Goal: Use online tool/utility: Utilize a website feature to perform a specific function

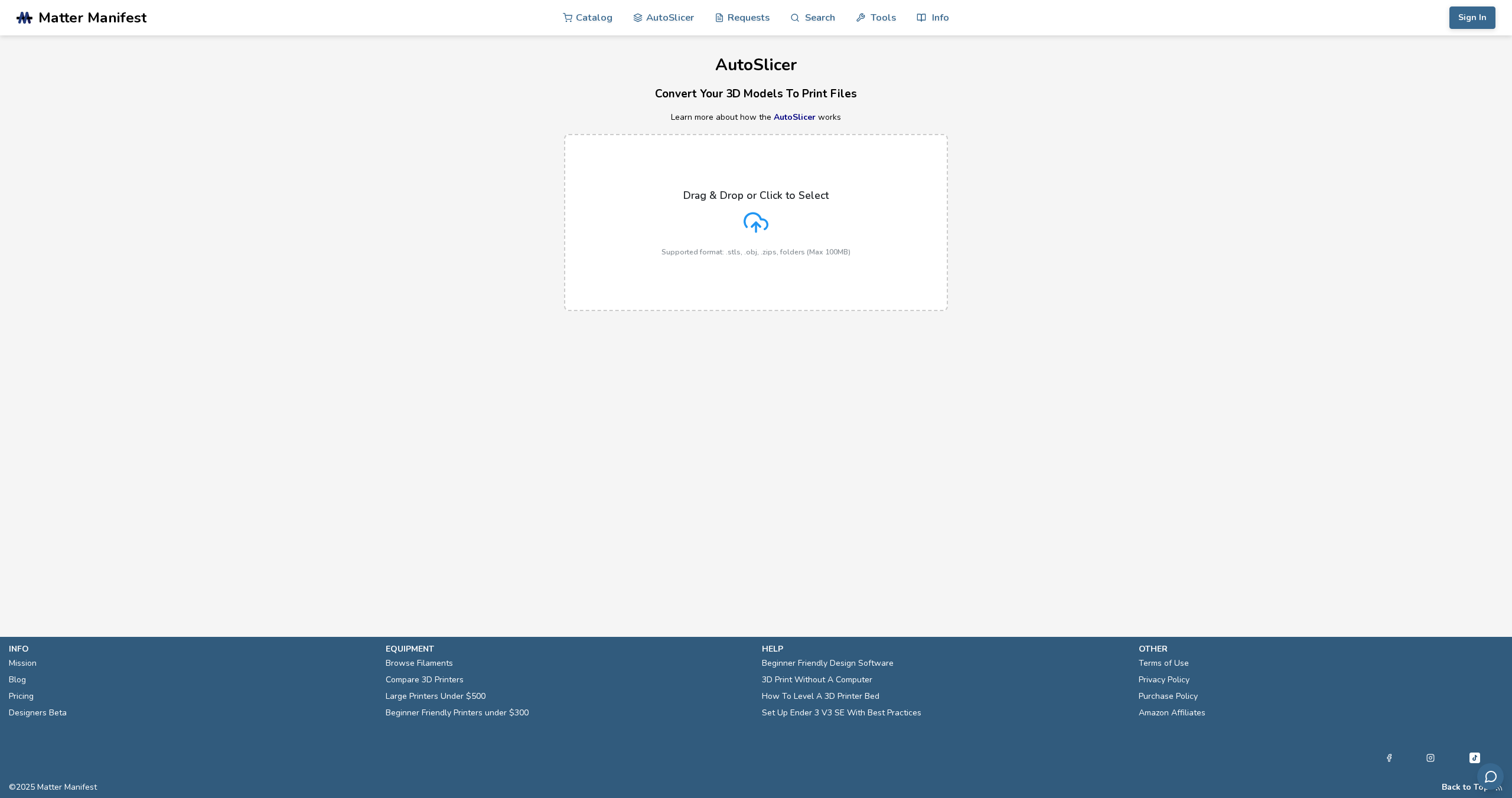
click at [774, 228] on div "Drag & Drop or Click to Select Supported format: .stls, .obj, .zips, folders (M…" at bounding box center [756, 223] width 189 height 67
click at [0, 0] on input "Drag & Drop or Click to Select Supported format: .stls, .obj, .zips, folders (M…" at bounding box center [0, 0] width 0 height 0
drag, startPoint x: 675, startPoint y: 756, endPoint x: 683, endPoint y: 723, distance: 34.0
click at [675, 754] on footer "info Mission Blog Pricing Designers Beta equipment Browse Filaments Compare 3D …" at bounding box center [756, 717] width 1512 height 161
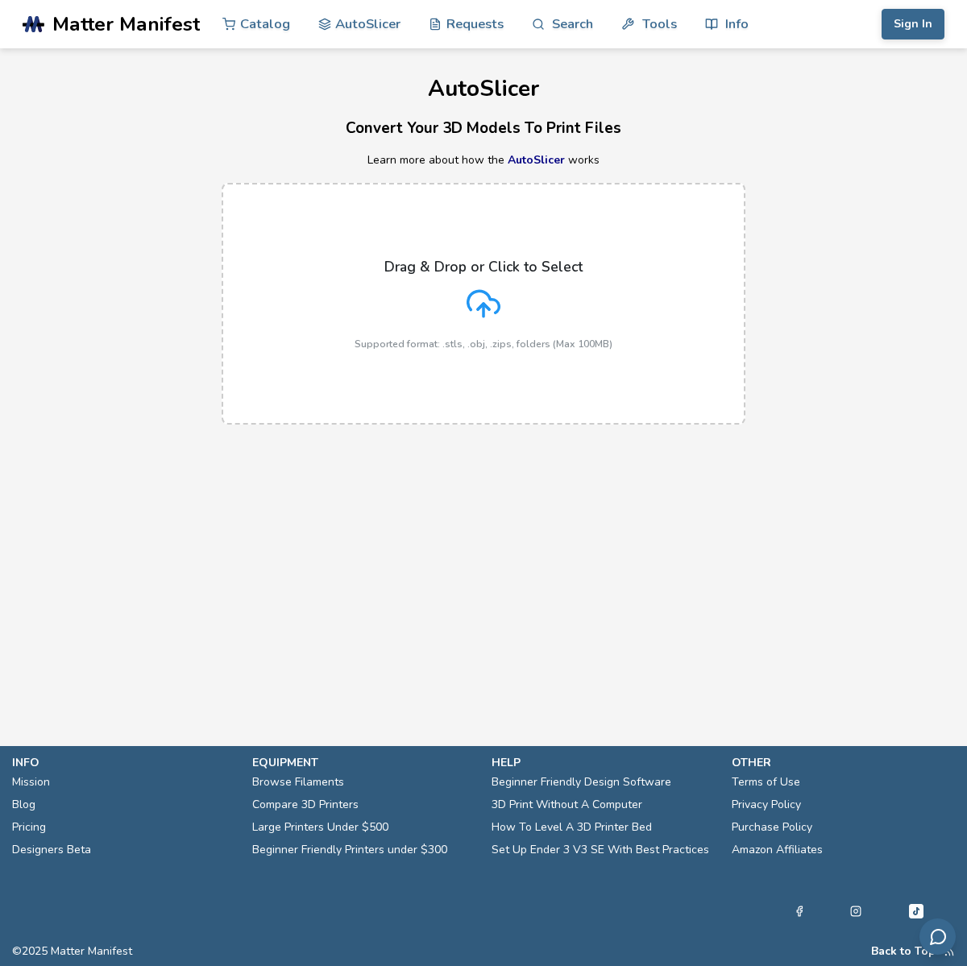
click at [505, 273] on p "Drag & Drop or Click to Select" at bounding box center [483, 267] width 198 height 16
click at [0, 0] on input "Drag & Drop or Click to Select Supported format: .stls, .obj, .zips, folders (M…" at bounding box center [0, 0] width 0 height 0
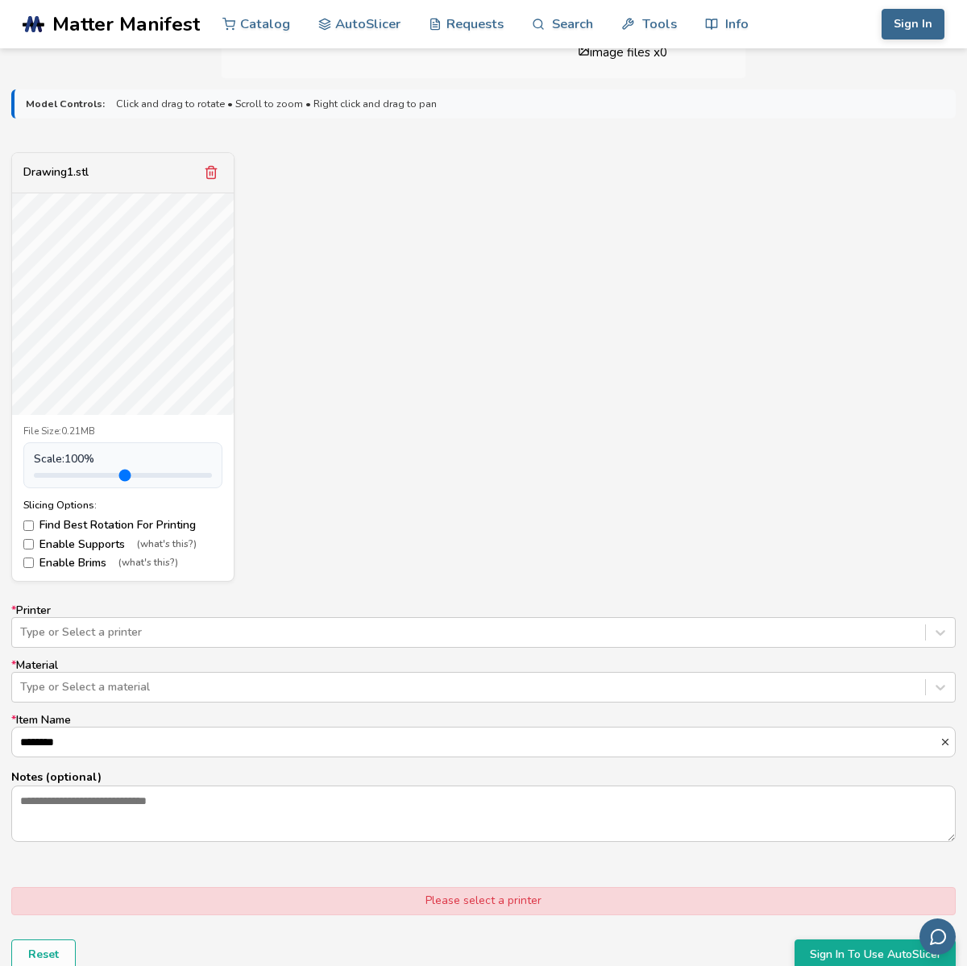
scroll to position [505, 0]
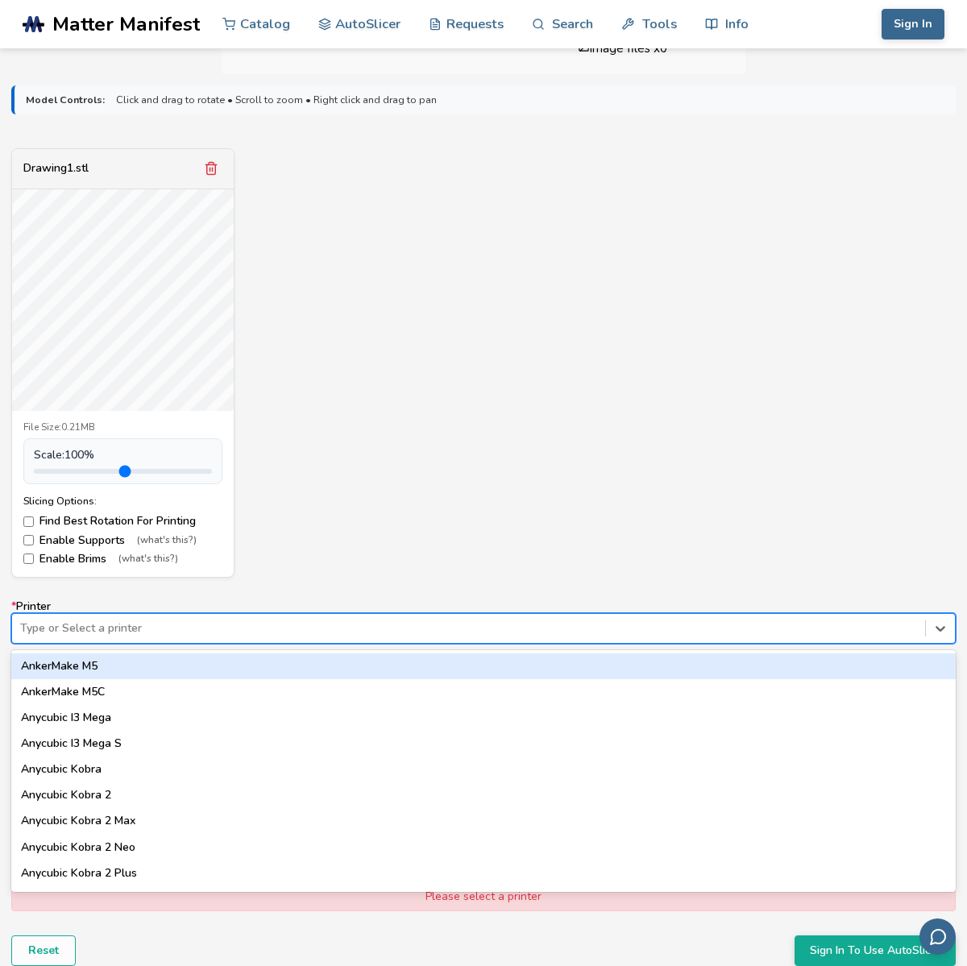
click at [124, 633] on div at bounding box center [468, 629] width 897 height 16
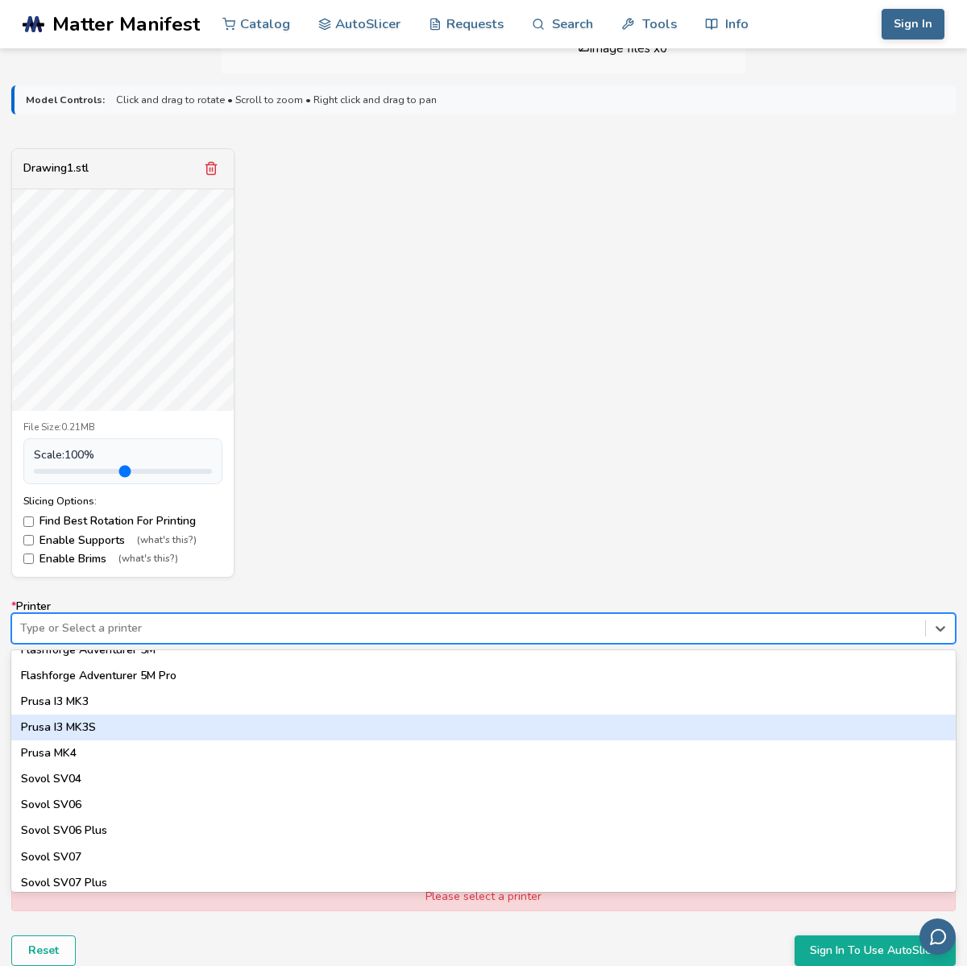
scroll to position [1378, 0]
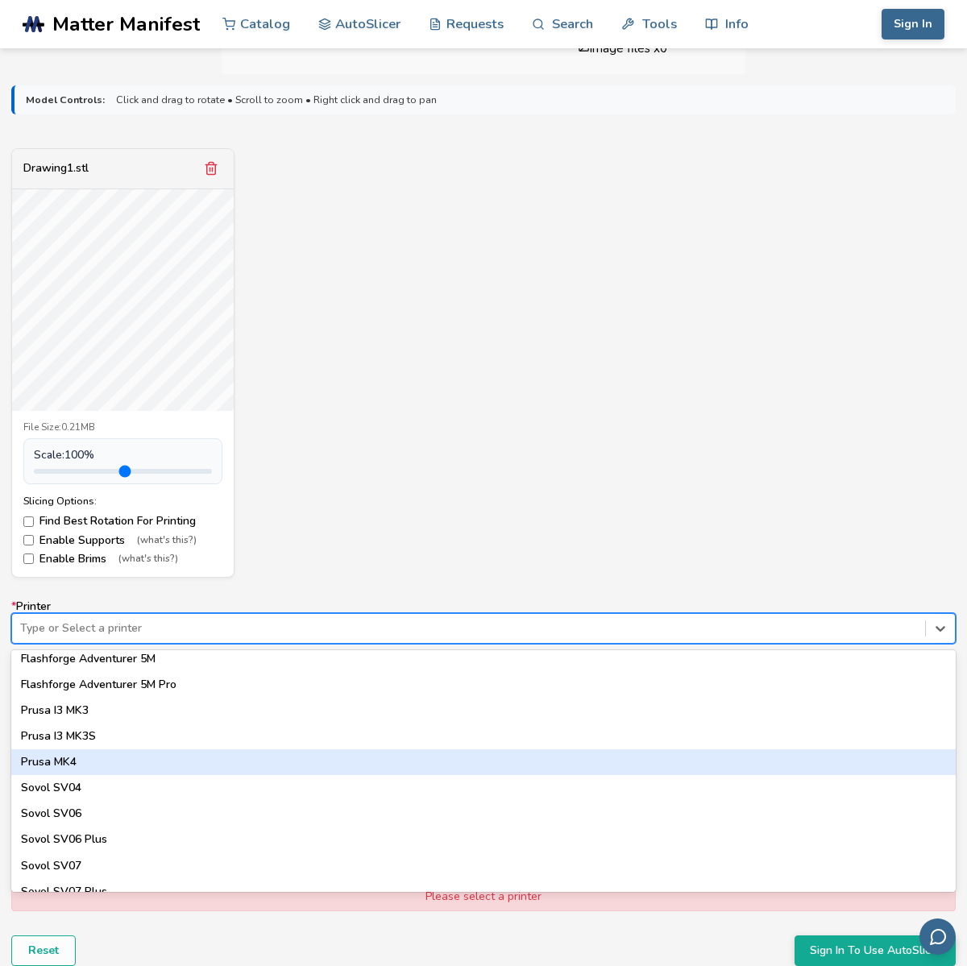
click at [89, 759] on div "Prusa MK4" at bounding box center [483, 763] width 945 height 26
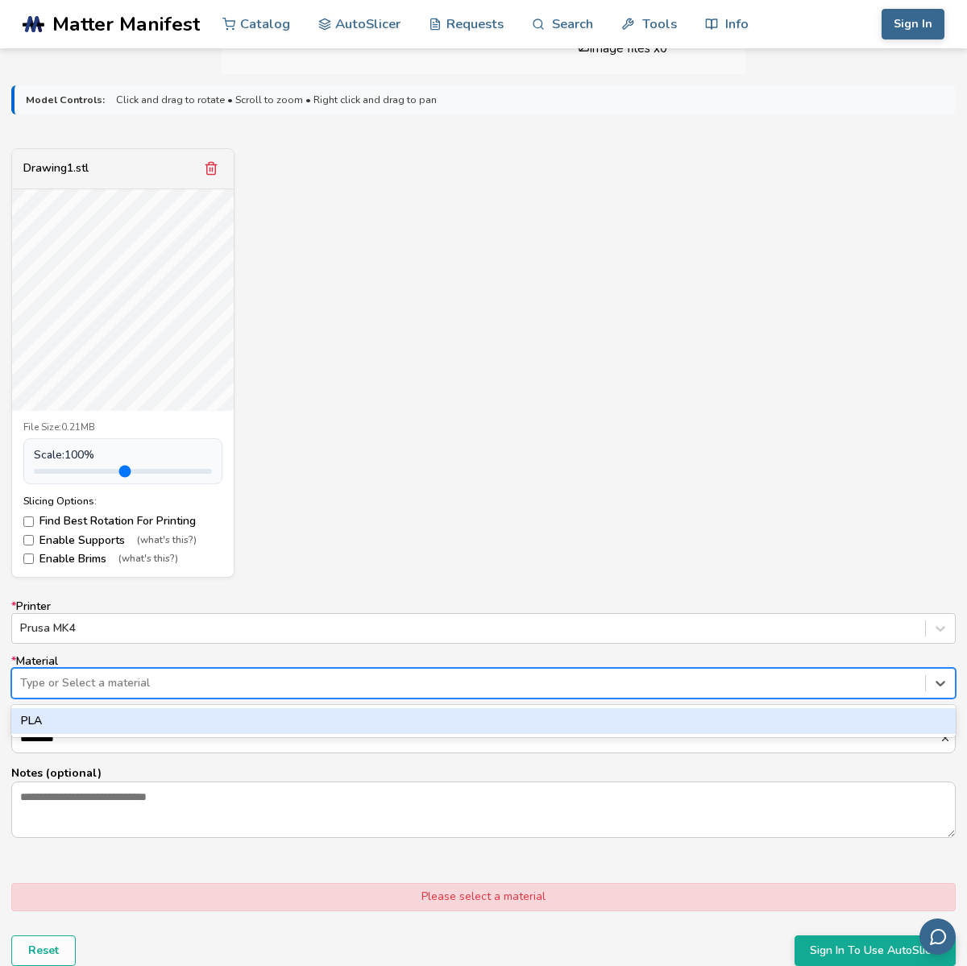
click at [64, 678] on div at bounding box center [468, 683] width 897 height 16
click at [56, 712] on div "PLA" at bounding box center [483, 722] width 945 height 26
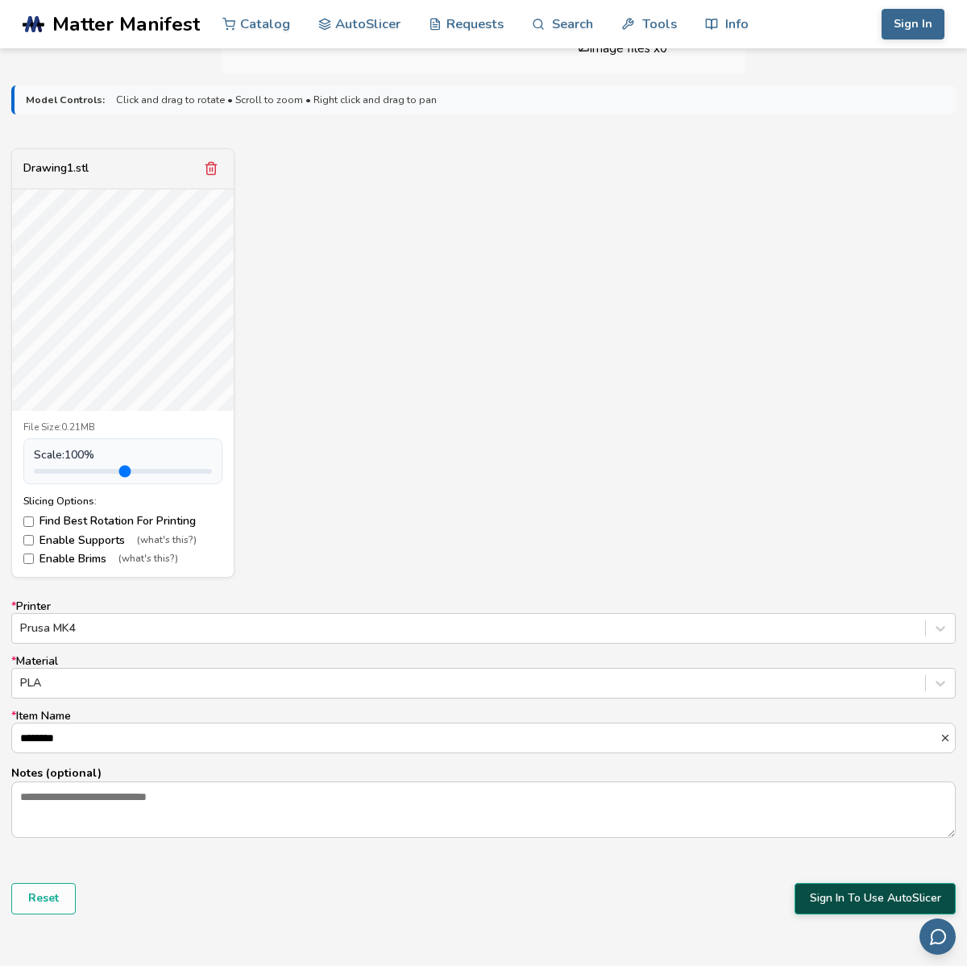
click at [842, 901] on button "Sign In To Use AutoSlicer" at bounding box center [875, 898] width 161 height 31
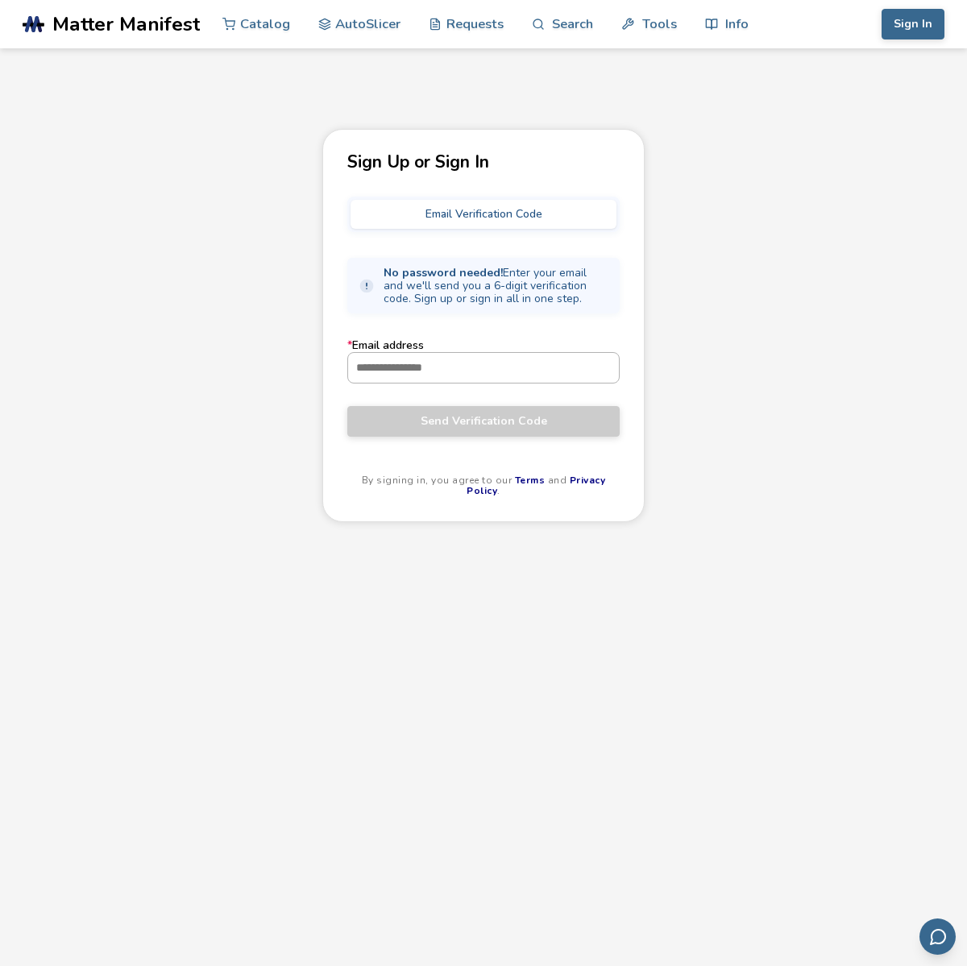
click at [428, 375] on input "* Email address" at bounding box center [483, 367] width 271 height 29
type input "**********"
click at [476, 428] on span "Send Verification Code" at bounding box center [484, 421] width 248 height 13
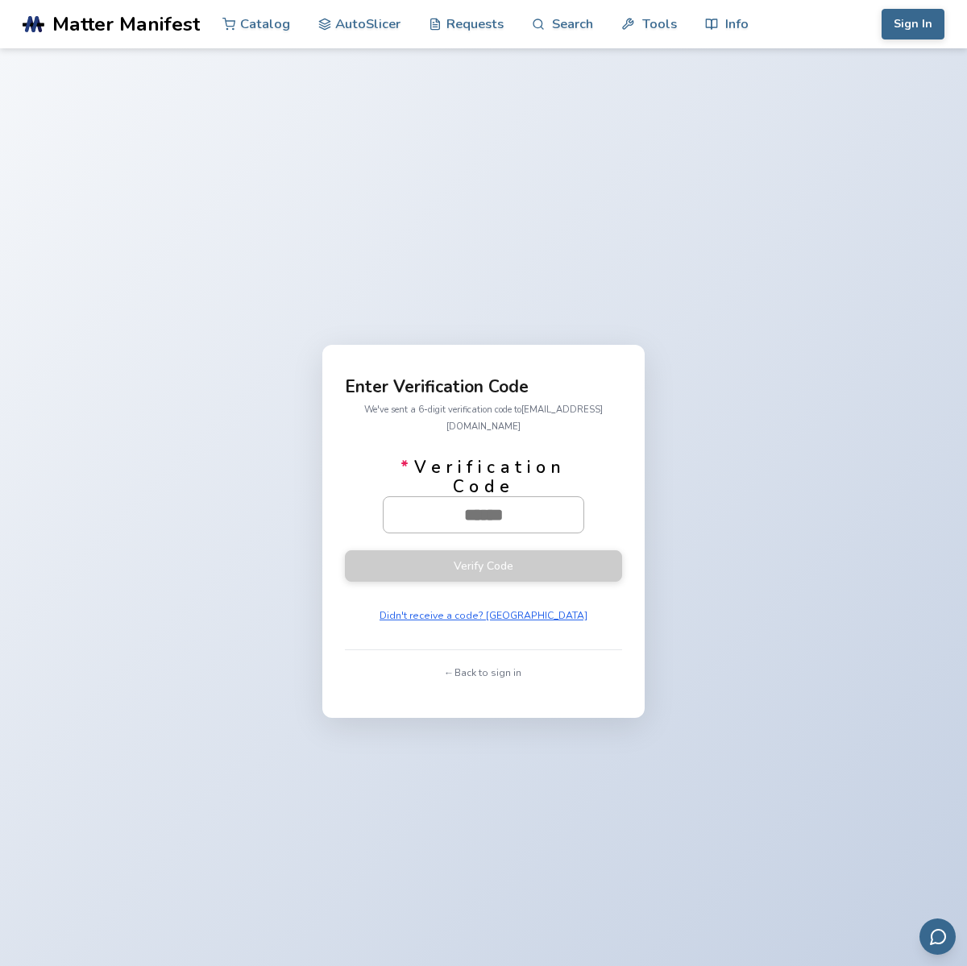
paste input "******"
type input "******"
click at [494, 551] on button "Verify Code" at bounding box center [483, 565] width 277 height 31
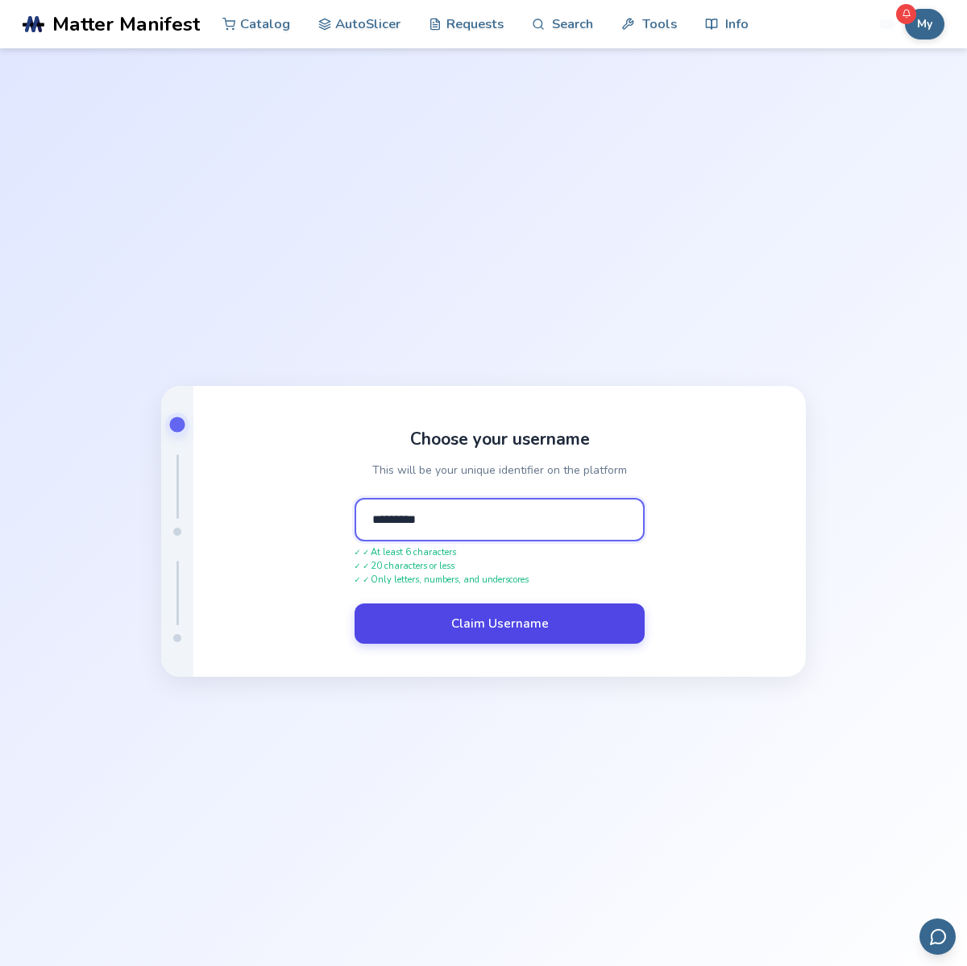
type input "*********"
click at [480, 630] on button "Claim Username" at bounding box center [500, 624] width 290 height 40
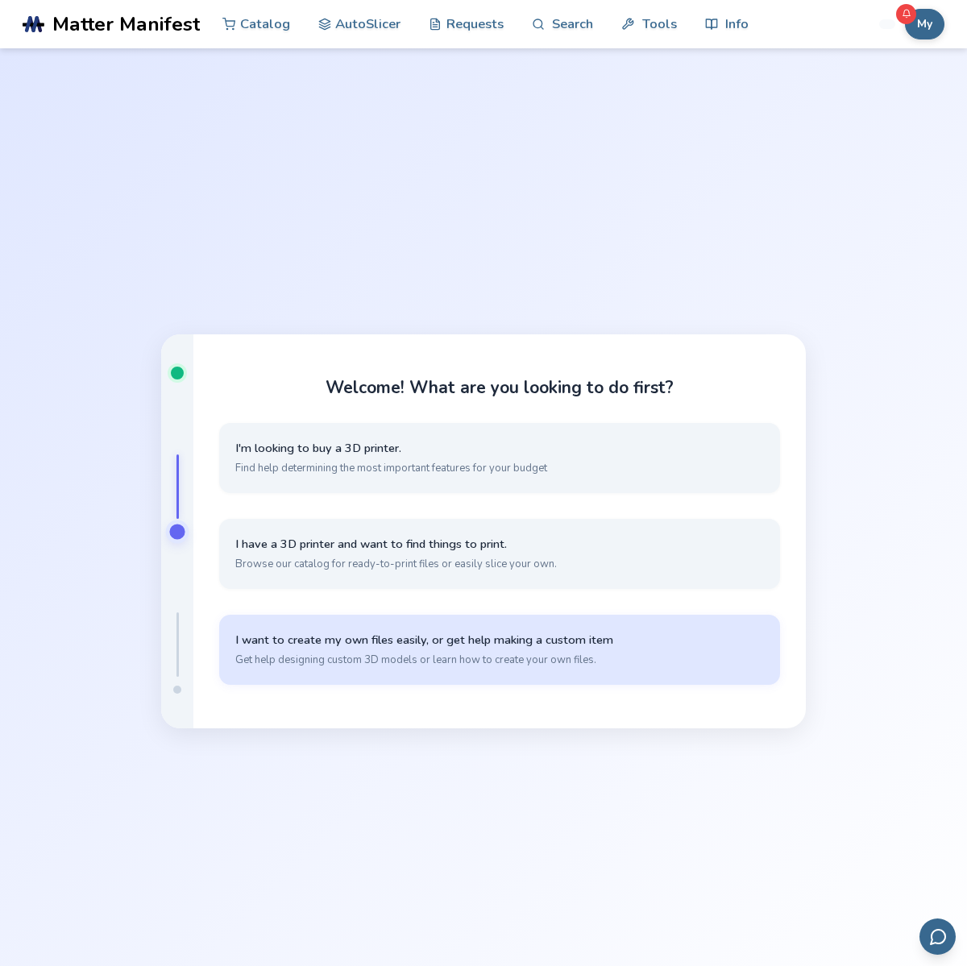
click at [430, 649] on button "I want to create my own files easily, or get help making a custom item Get help…" at bounding box center [499, 650] width 561 height 70
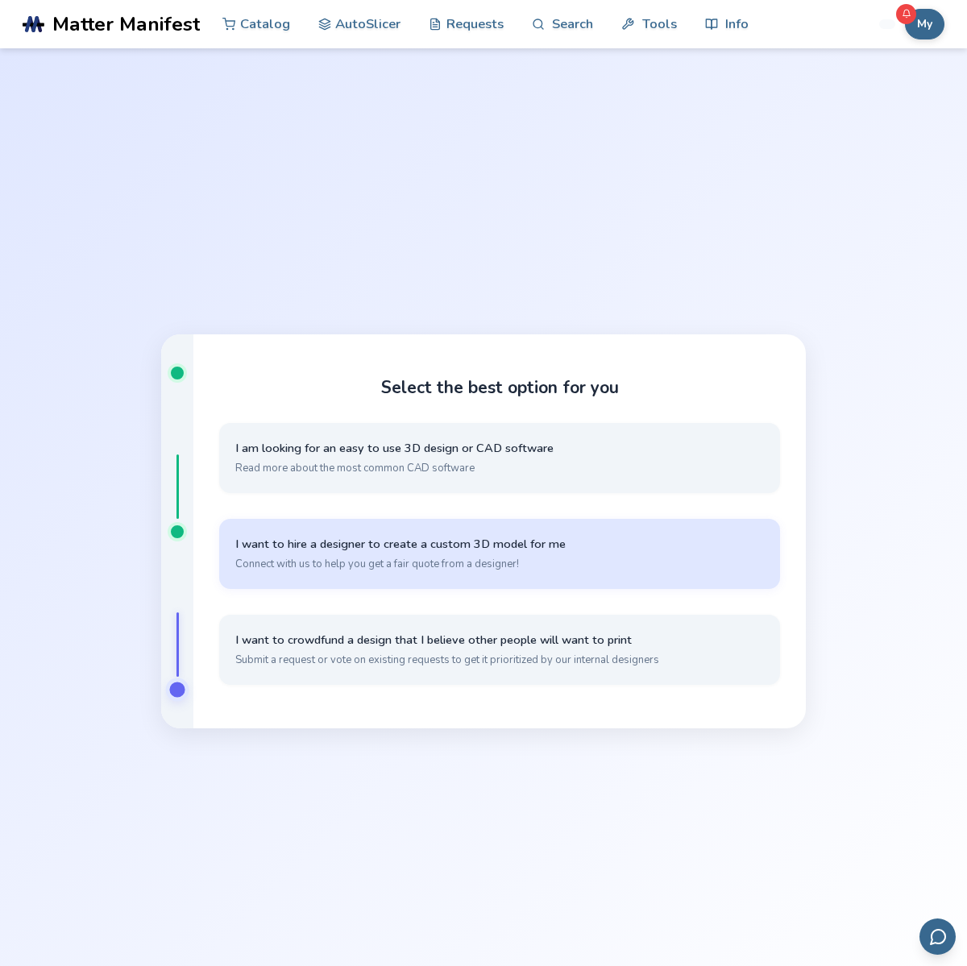
click at [333, 564] on span "Connect with us to help you get a fair quote from a designer!" at bounding box center [499, 564] width 529 height 15
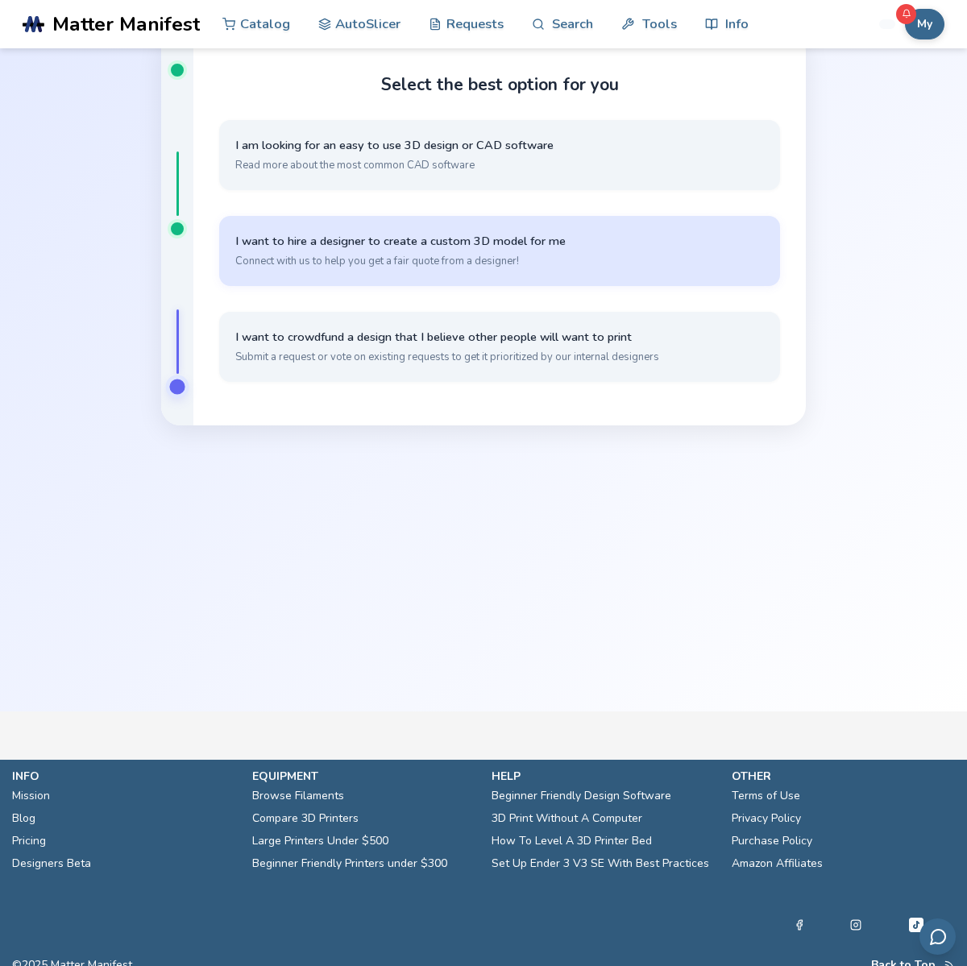
scroll to position [286, 0]
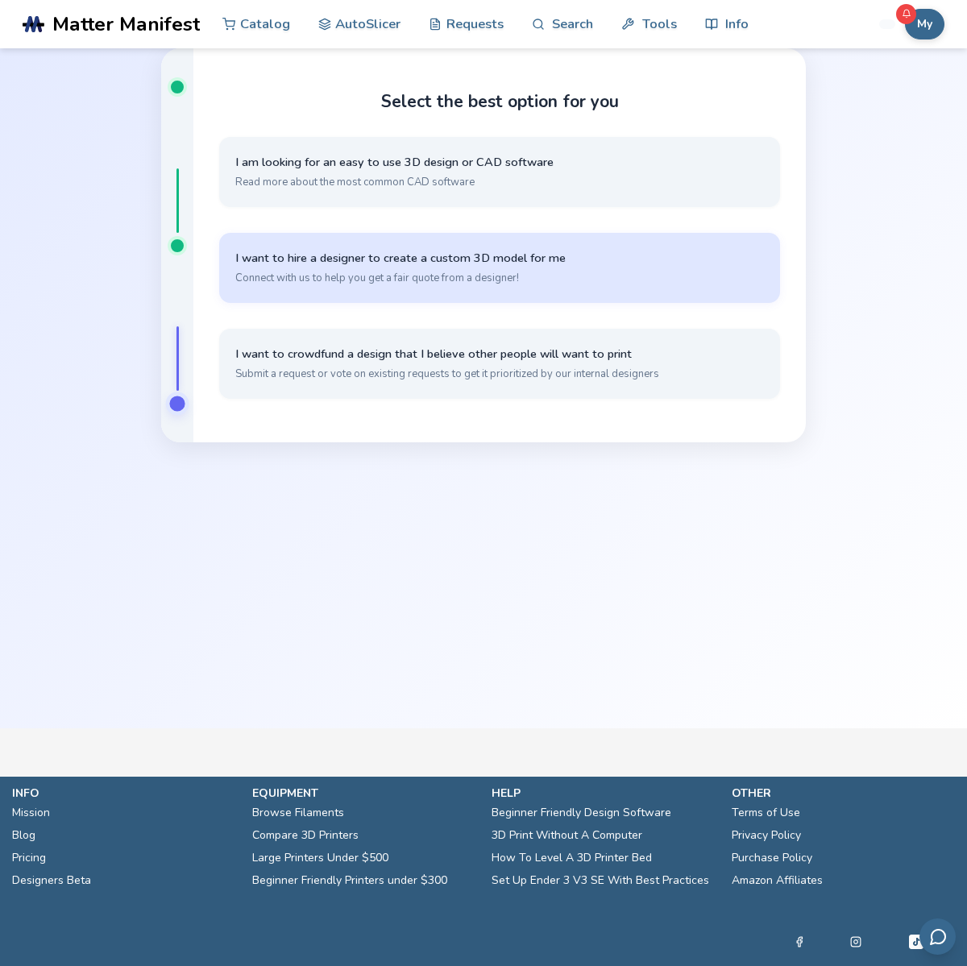
click at [451, 278] on span "Connect with us to help you get a fair quote from a designer!" at bounding box center [499, 278] width 529 height 15
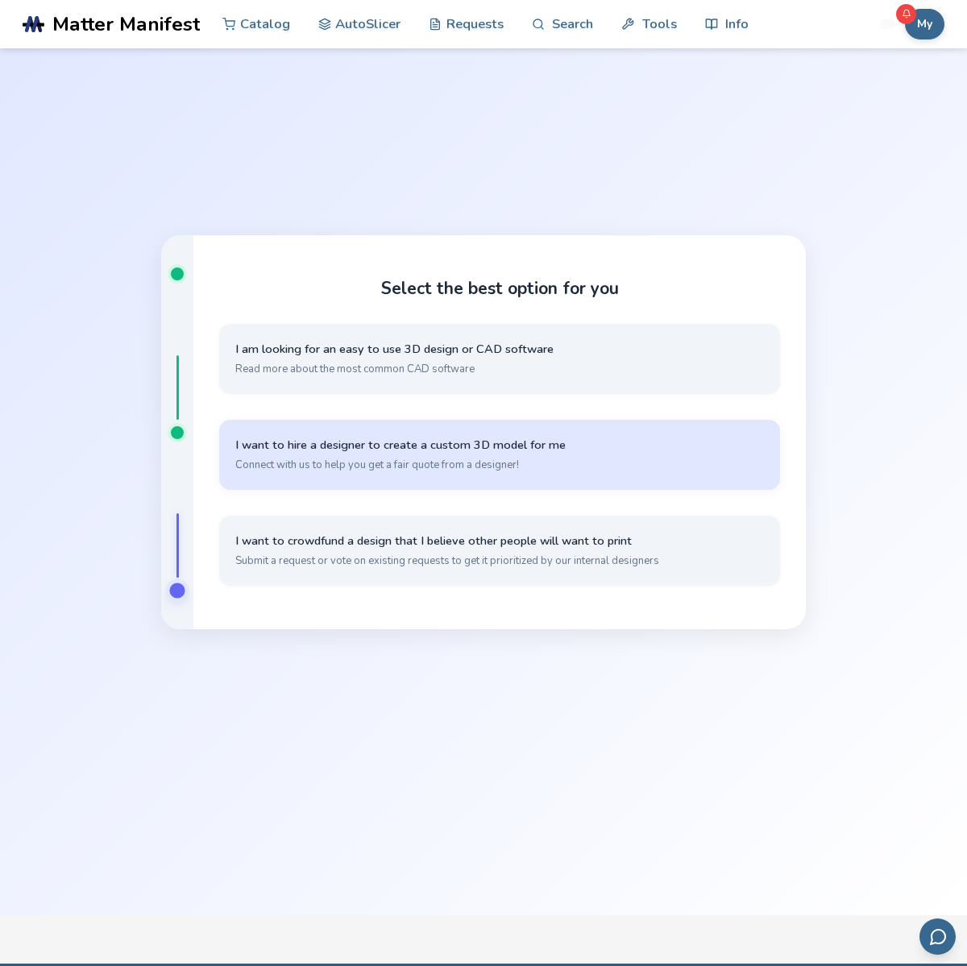
scroll to position [0, 0]
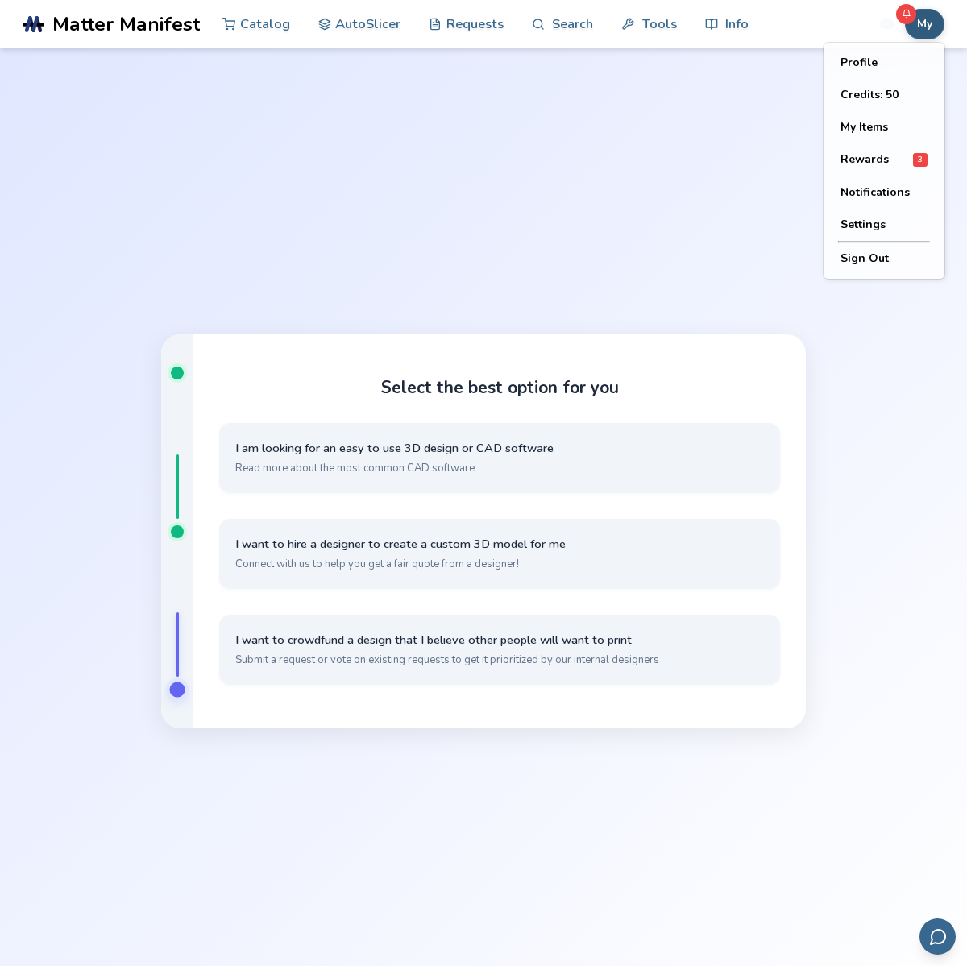
click at [933, 15] on button "My" at bounding box center [924, 24] width 39 height 31
click at [846, 64] on button "Profile" at bounding box center [884, 63] width 113 height 32
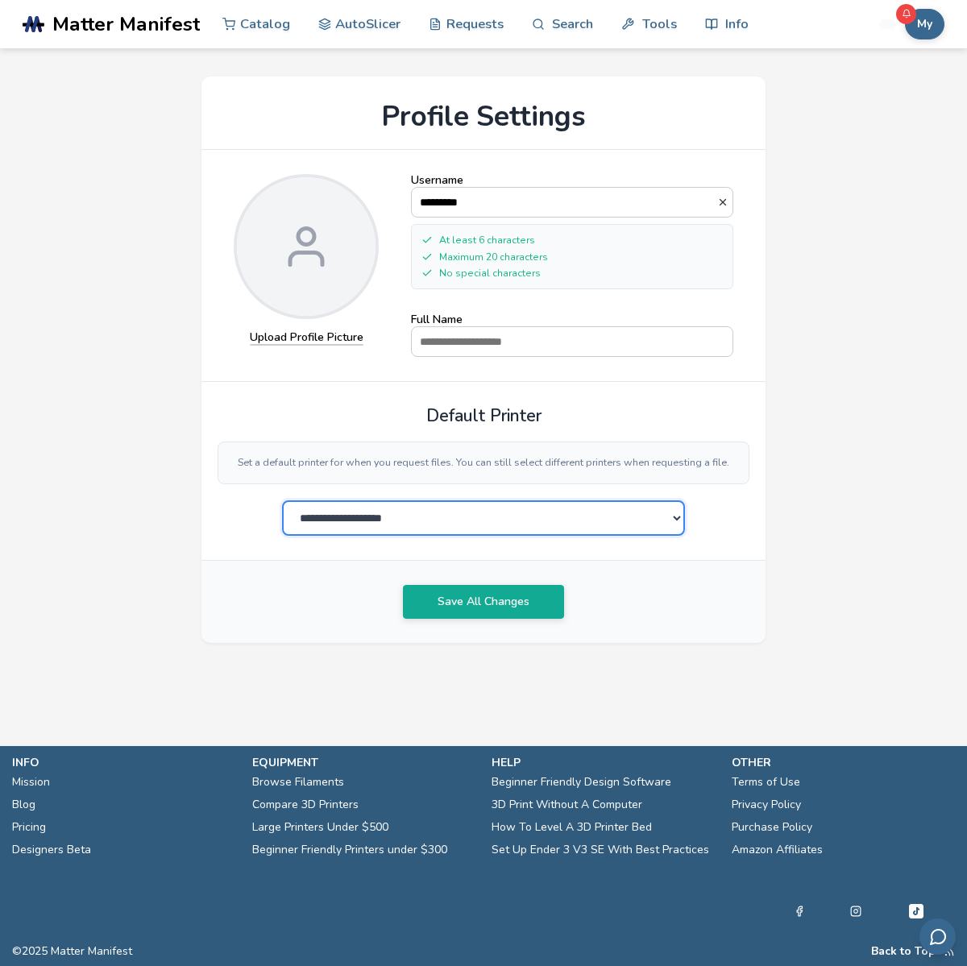
click at [613, 524] on select "**********" at bounding box center [483, 518] width 403 height 35
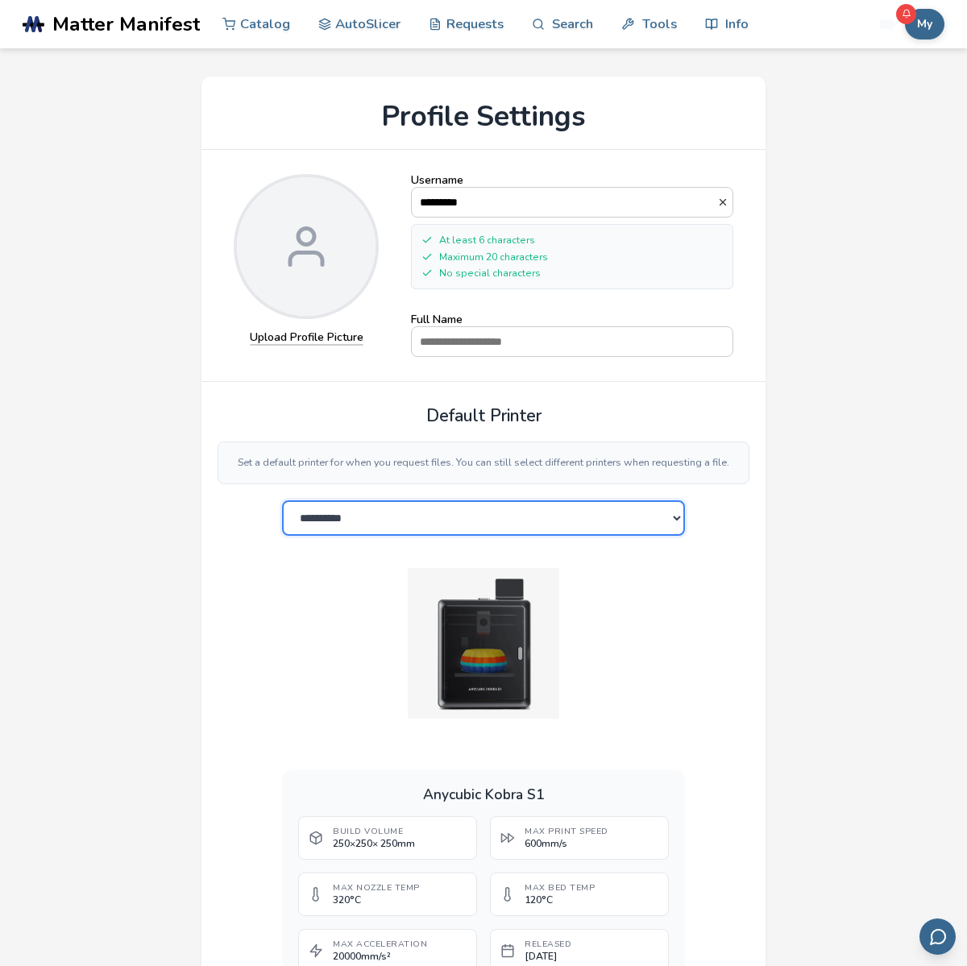
click at [381, 534] on select "**********" at bounding box center [483, 518] width 403 height 35
select select "**********"
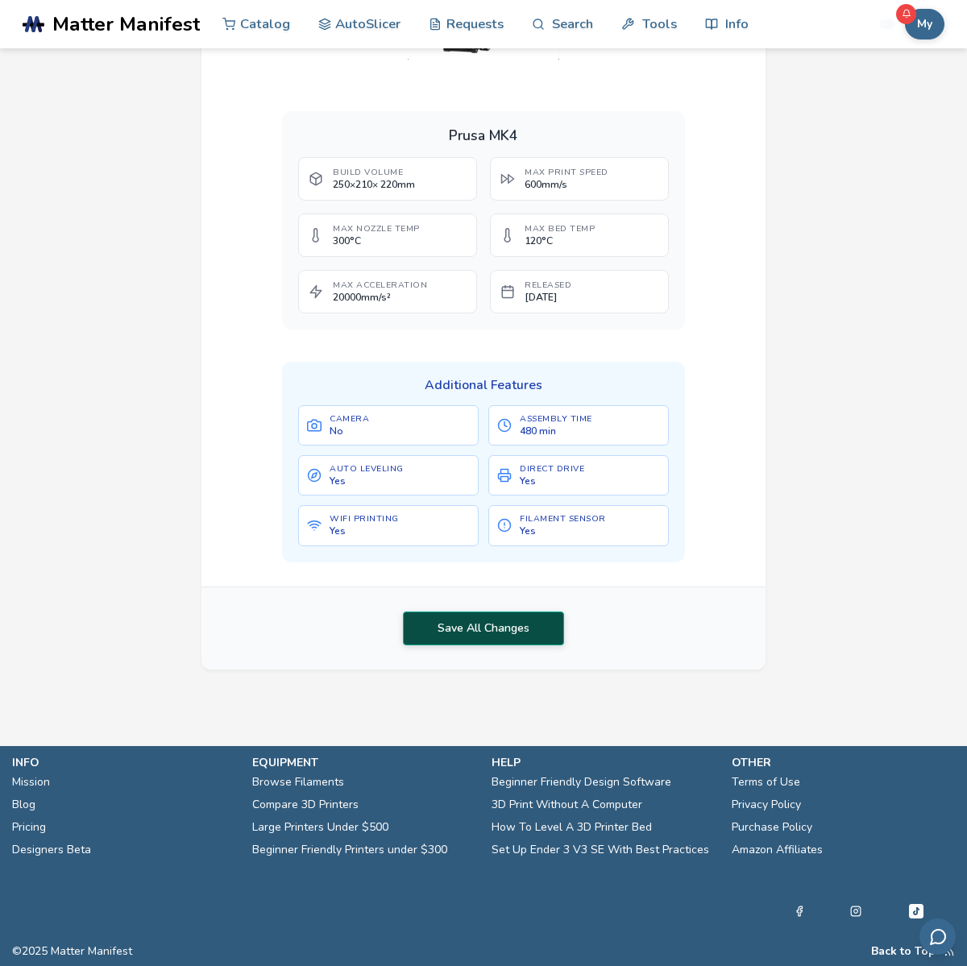
click at [505, 617] on button "Save All Changes" at bounding box center [483, 629] width 161 height 34
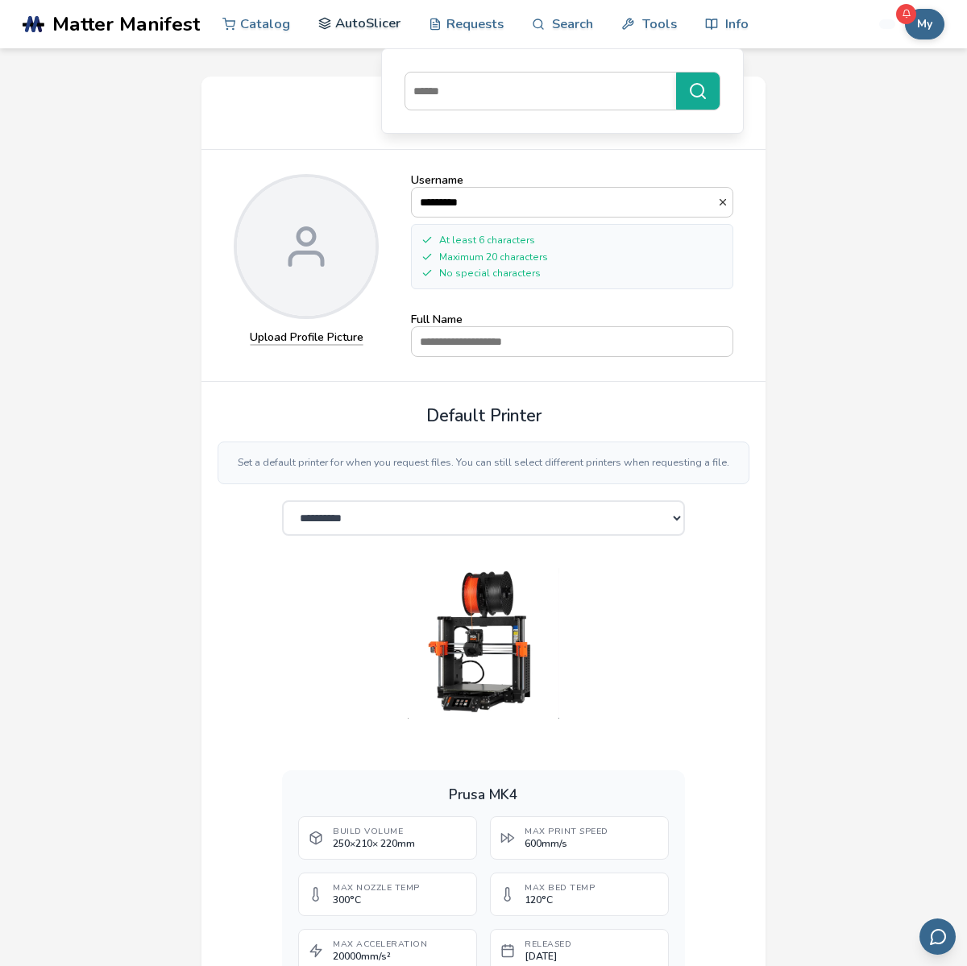
click at [358, 27] on link "AutoSlicer" at bounding box center [359, 23] width 83 height 48
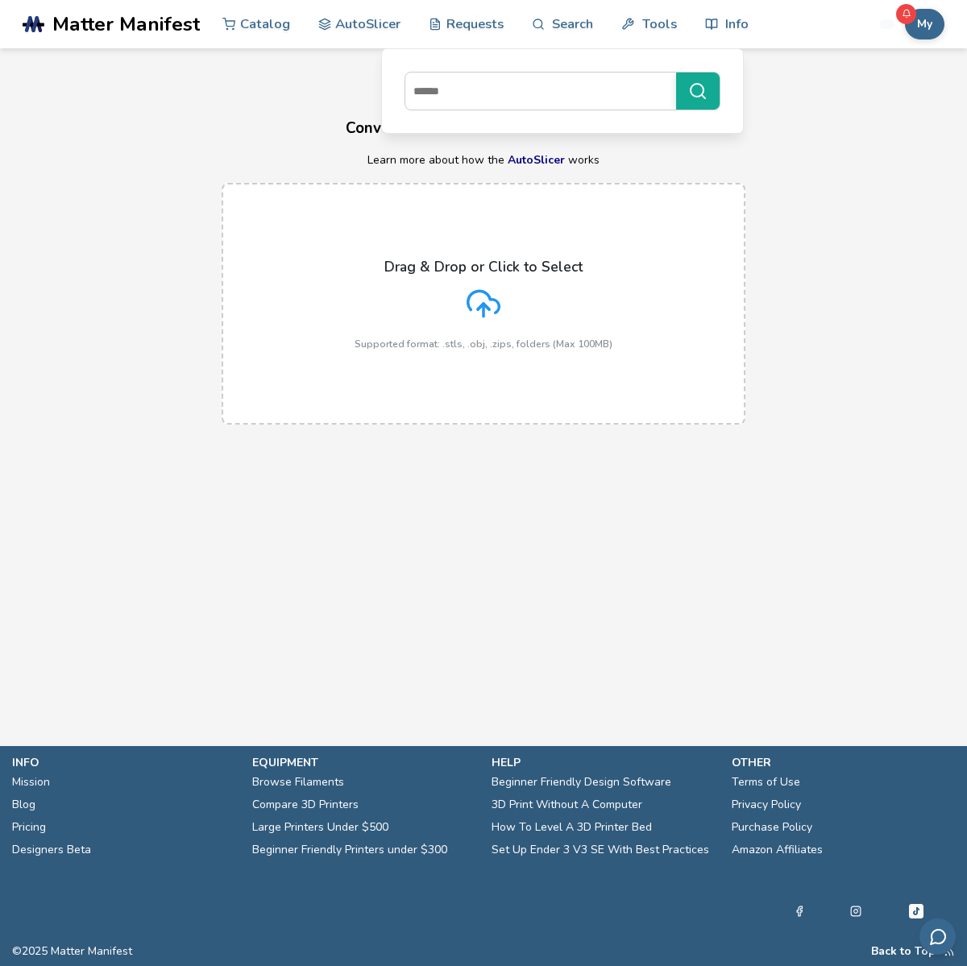
click at [472, 317] on icon at bounding box center [484, 304] width 34 height 34
click at [0, 0] on input "Drag & Drop or Click to Select Supported format: .stls, .obj, .zips, folders (M…" at bounding box center [0, 0] width 0 height 0
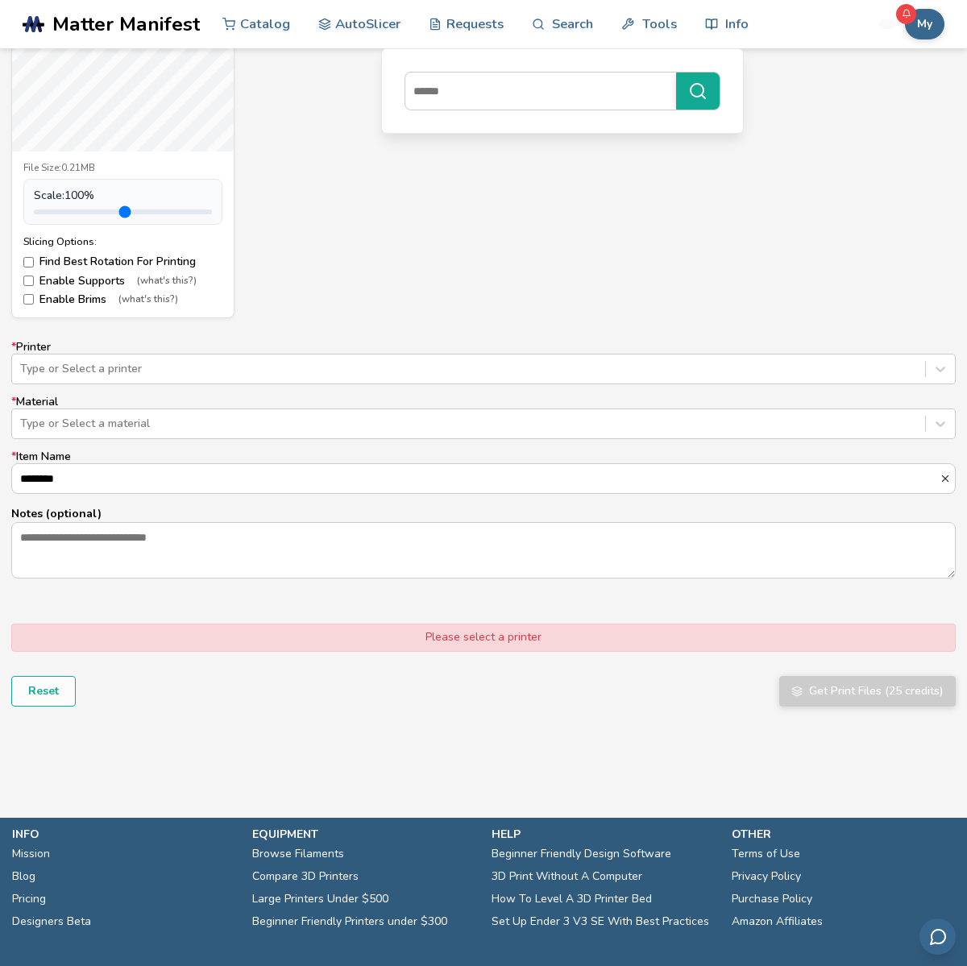
scroll to position [758, 0]
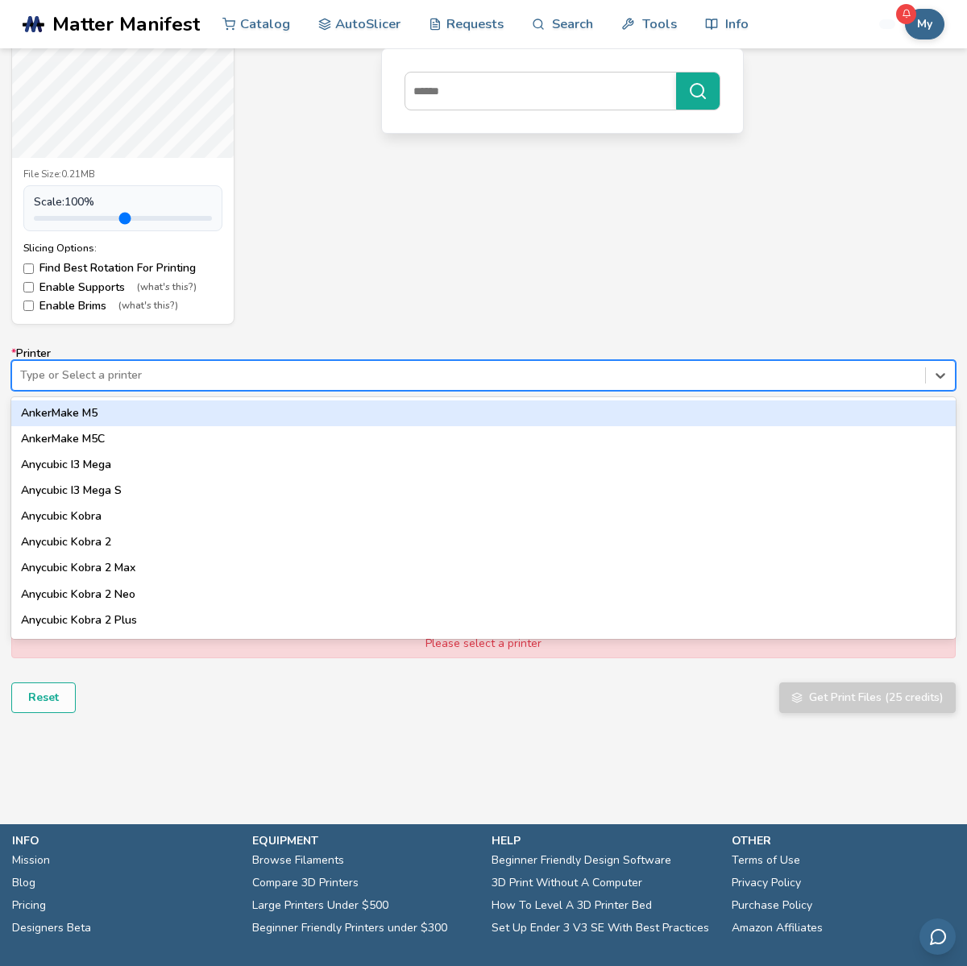
click at [130, 377] on div at bounding box center [468, 376] width 897 height 16
type input "**"
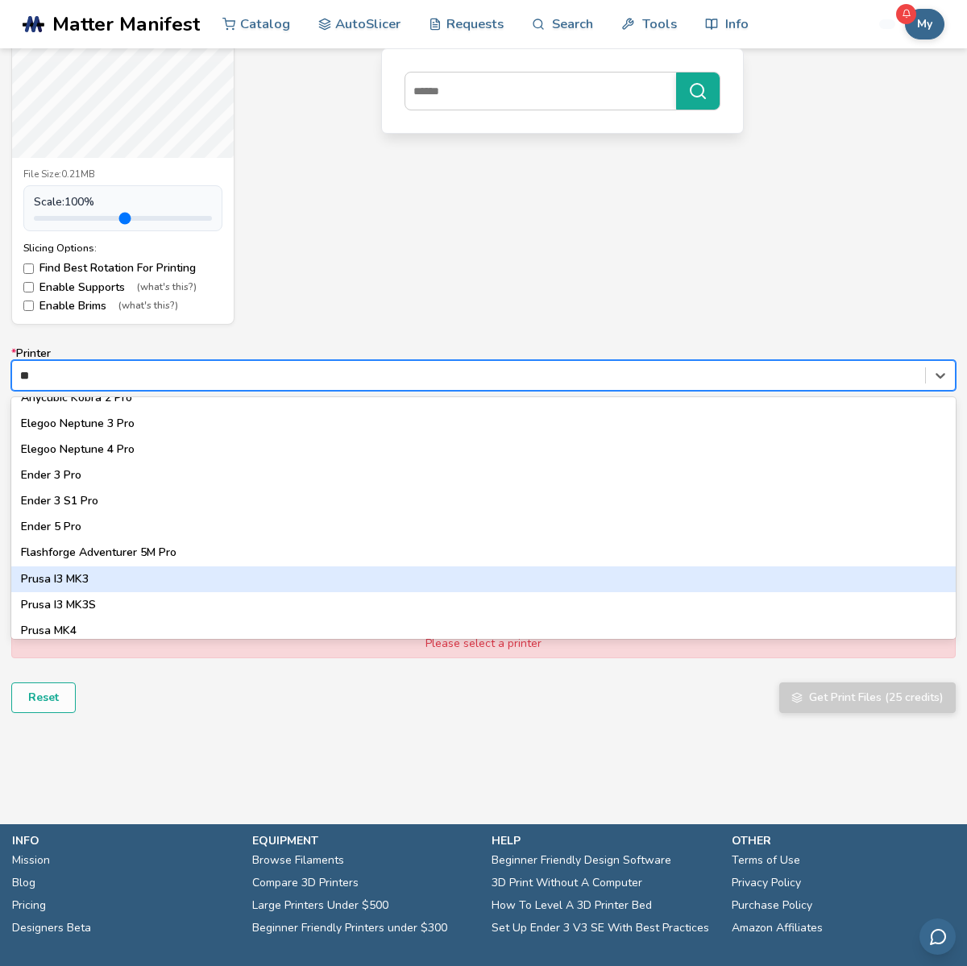
scroll to position [23, 0]
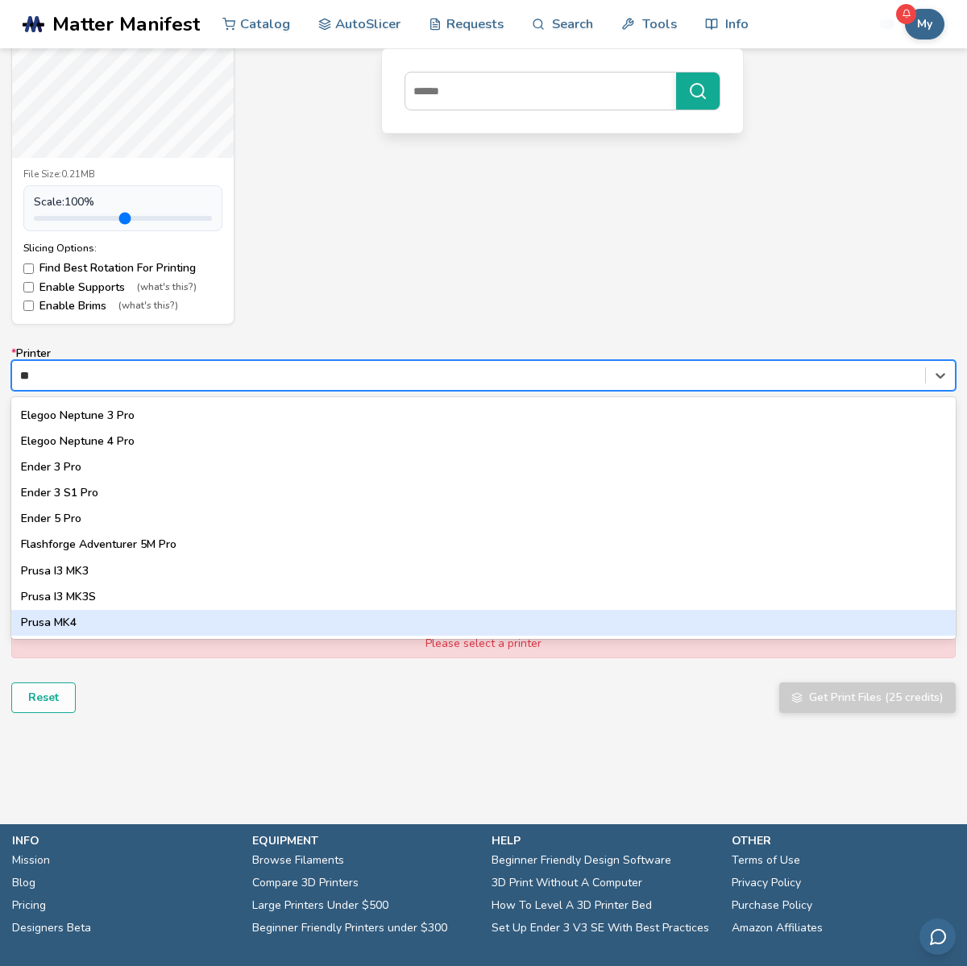
click at [128, 615] on div "Prusa MK4" at bounding box center [483, 623] width 945 height 26
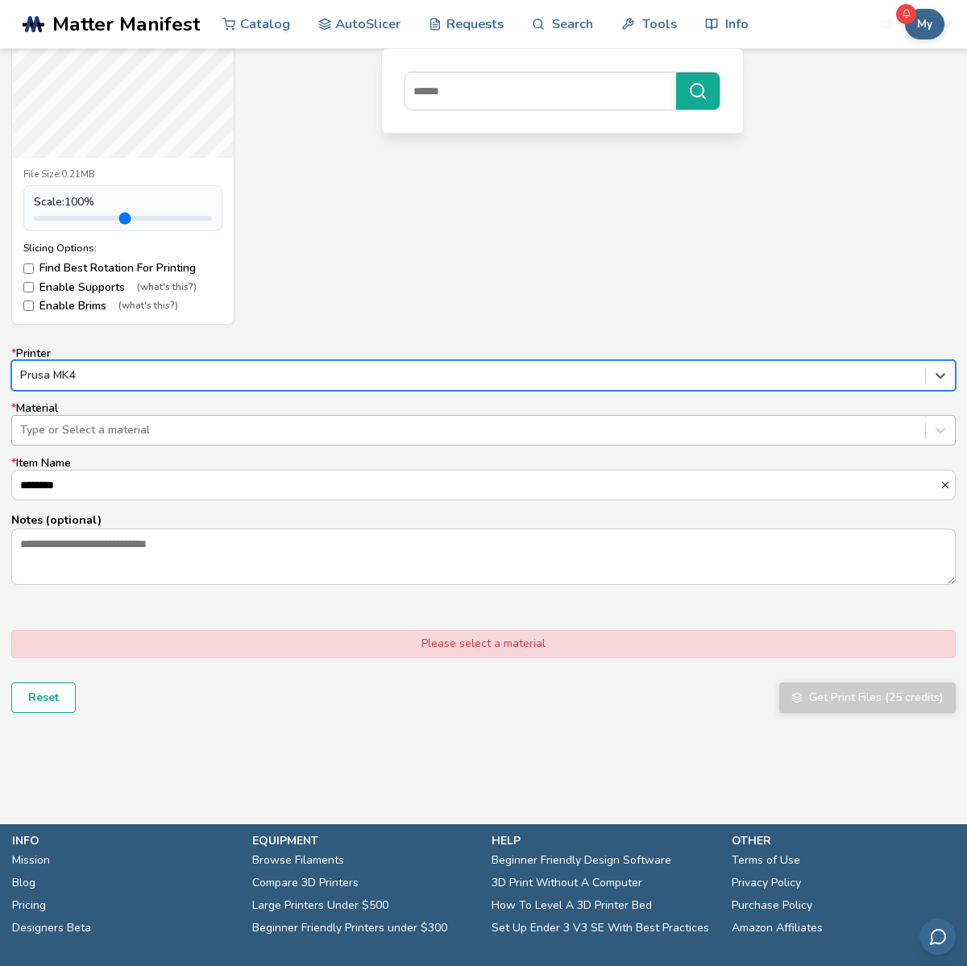
click at [110, 434] on div at bounding box center [468, 430] width 897 height 16
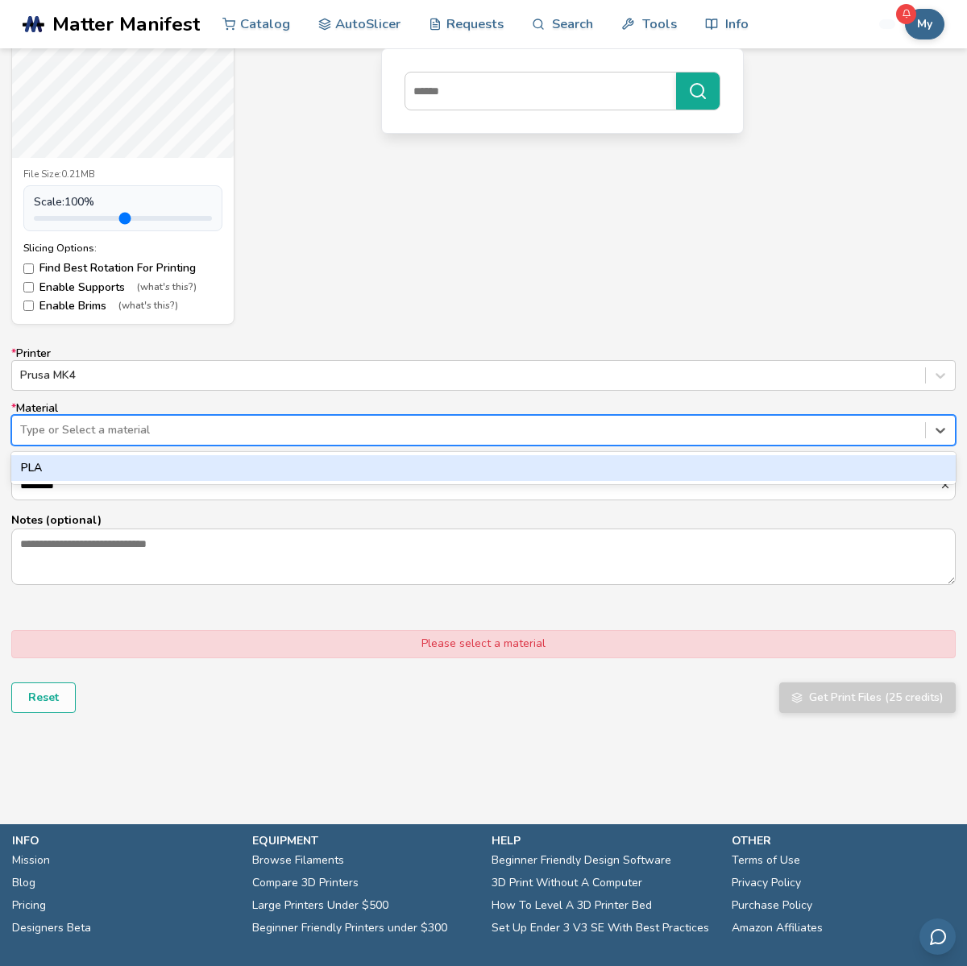
click at [96, 459] on div "PLA" at bounding box center [483, 468] width 945 height 26
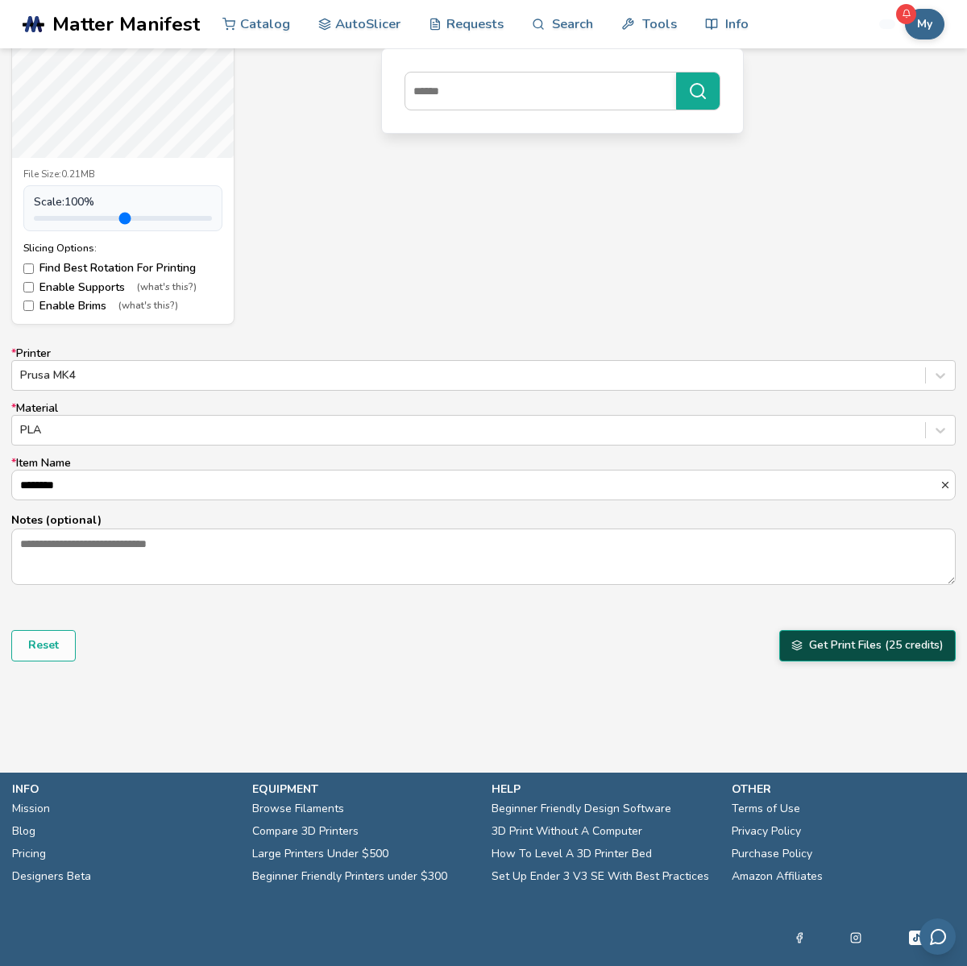
click at [862, 648] on button "Get Print Files (25 credits)" at bounding box center [867, 645] width 177 height 31
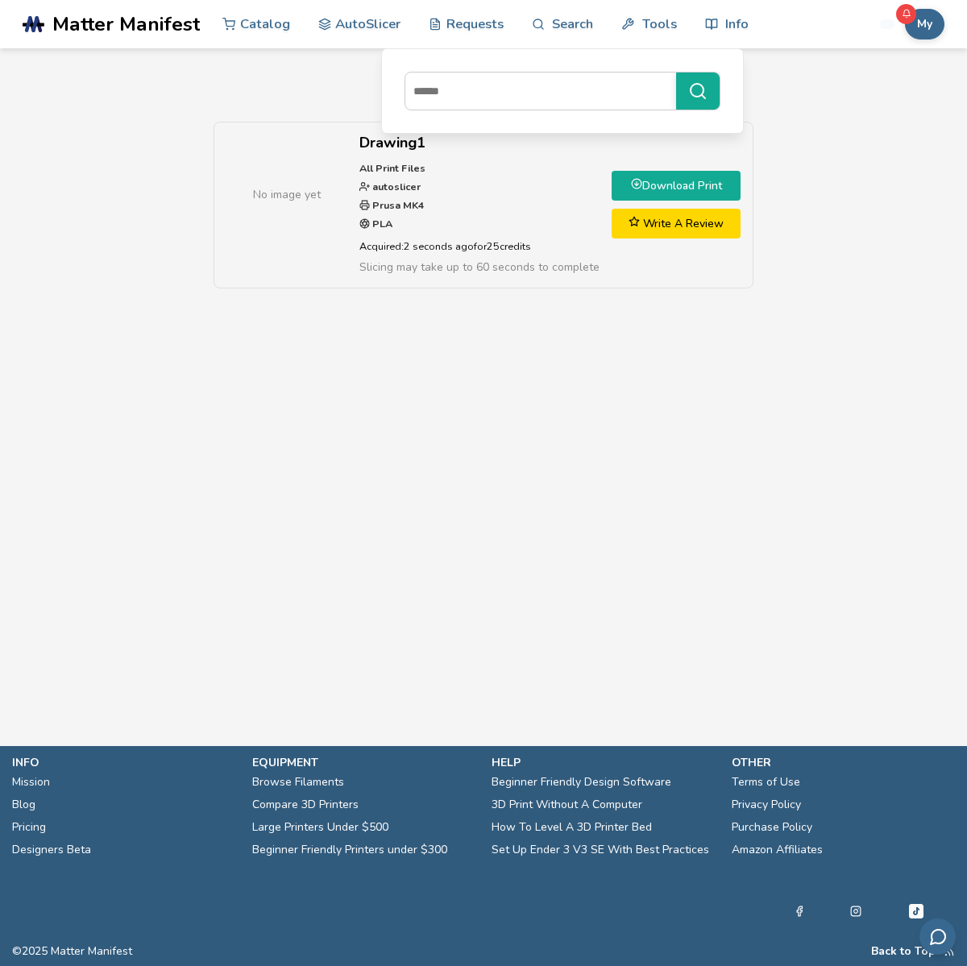
click at [655, 186] on link "Download Print" at bounding box center [676, 186] width 129 height 30
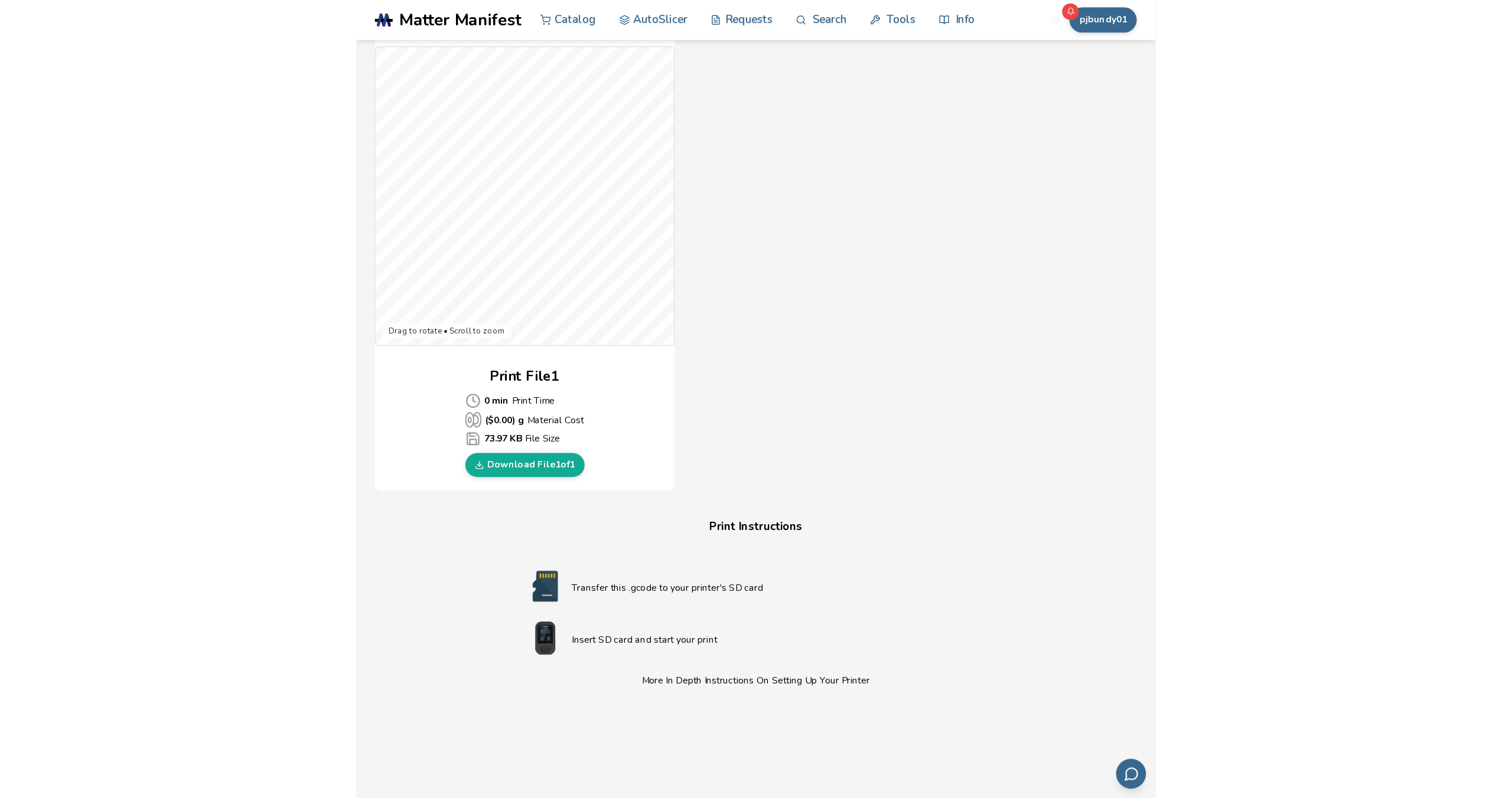
scroll to position [295, 0]
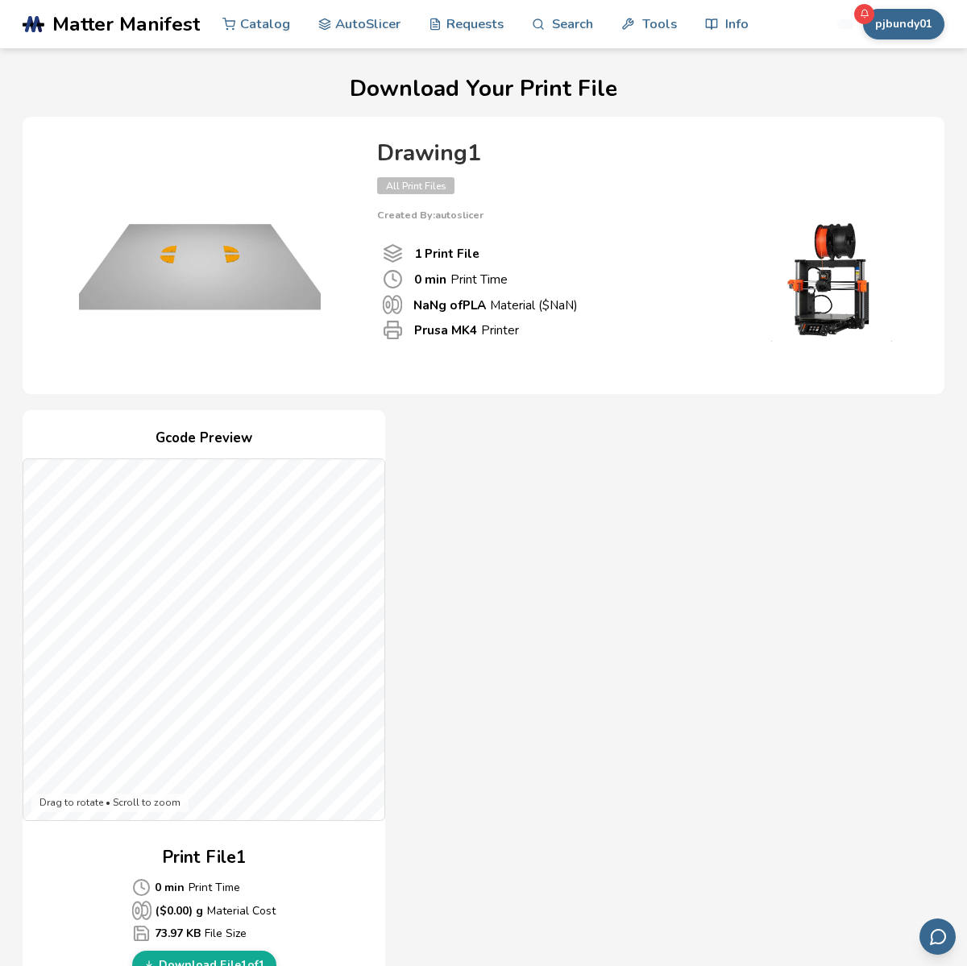
click at [421, 189] on span "All Print Files" at bounding box center [415, 185] width 77 height 17
drag, startPoint x: 423, startPoint y: 235, endPoint x: 443, endPoint y: 251, distance: 25.7
click at [425, 236] on div "1 Print File 0 min Print Time NaN g of PLA Material ($ NaN ) Prusa MK4 Printer" at bounding box center [552, 292] width 351 height 142
click at [567, 509] on div "Gcode Preview Drag to rotate • Scroll to zoom Print File 1 0 min Print Time ($ …" at bounding box center [484, 703] width 922 height 587
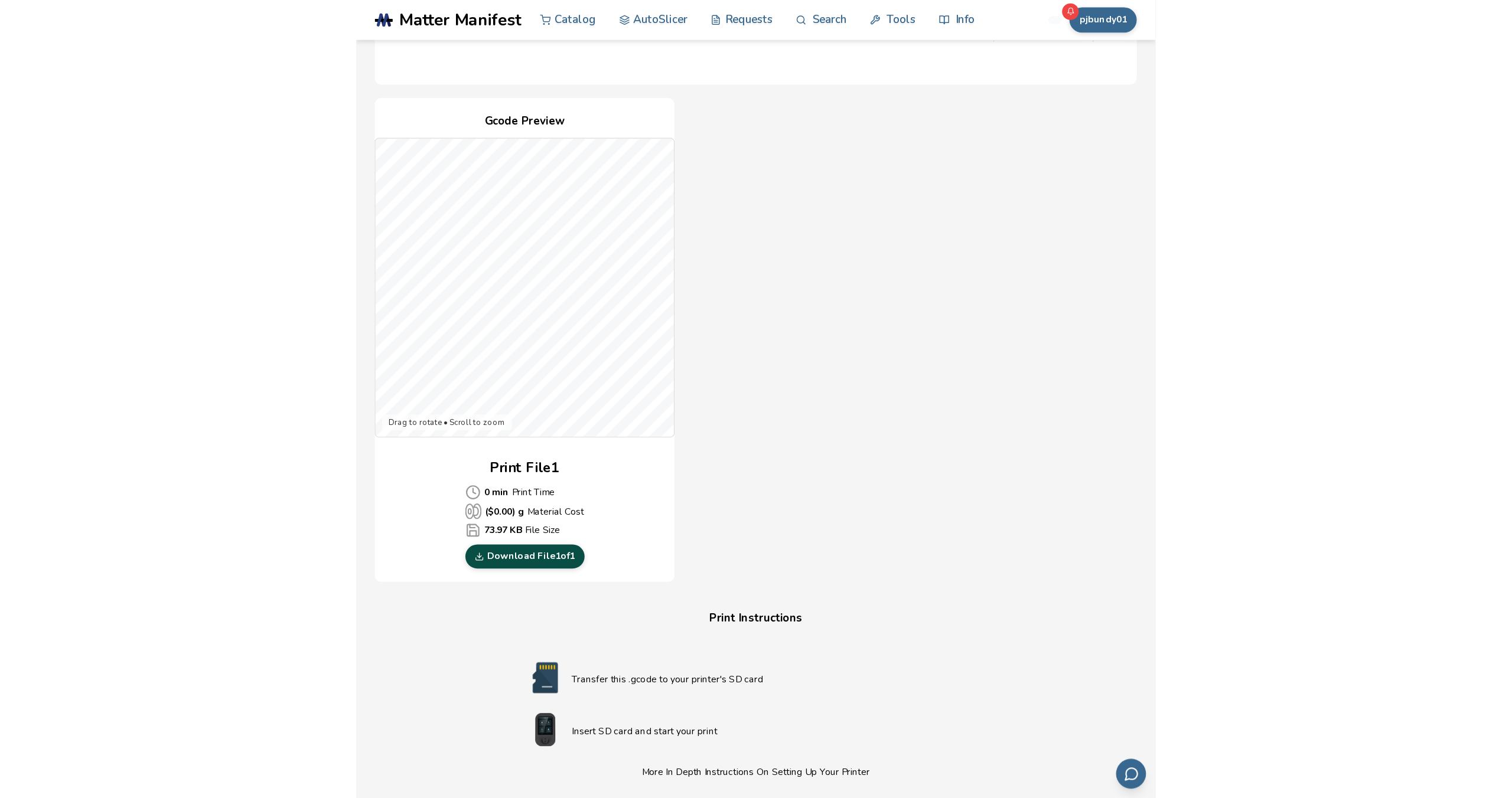
scroll to position [215, 0]
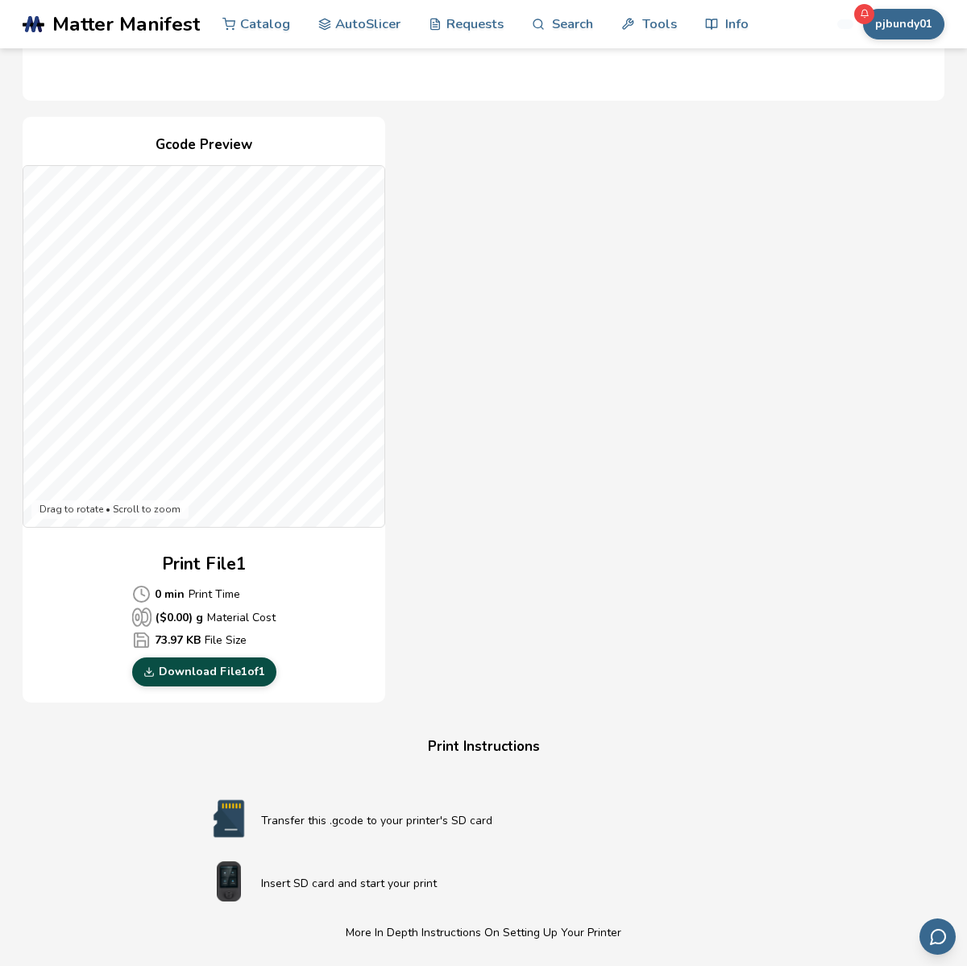
click at [222, 667] on link "Download File 1 of 1" at bounding box center [204, 672] width 144 height 29
